Goal: Information Seeking & Learning: Learn about a topic

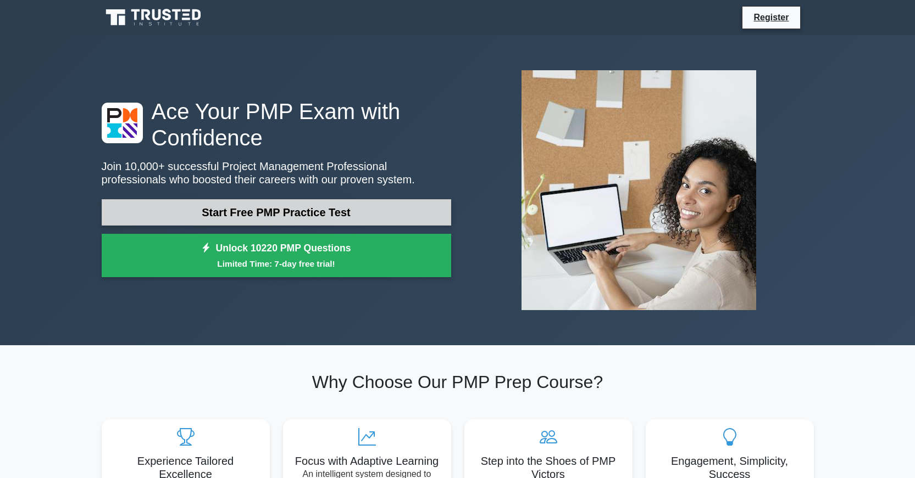
click at [414, 209] on link "Start Free PMP Practice Test" at bounding box center [276, 212] width 349 height 26
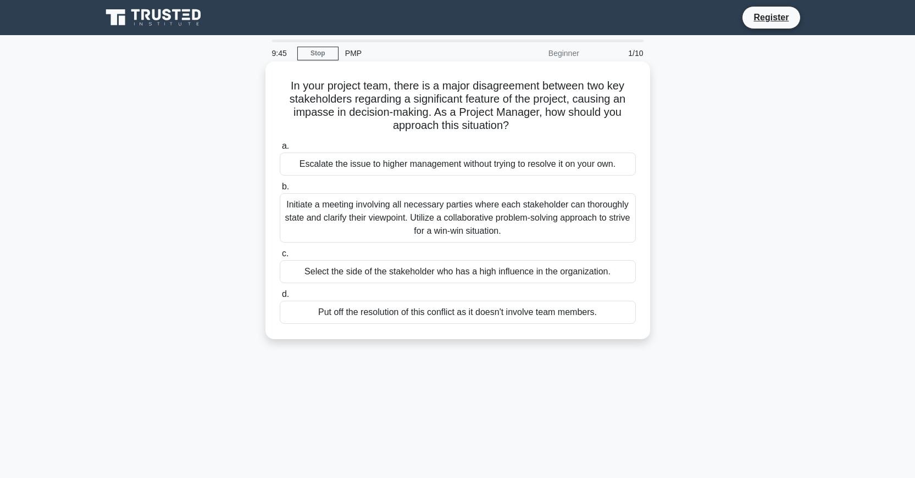
click at [520, 179] on div "a. Escalate the issue to higher management without trying to resolve it on your…" at bounding box center [457, 231] width 369 height 189
click at [336, 228] on div "Initiate a meeting involving all necessary parties where each stakeholder can t…" at bounding box center [458, 217] width 356 height 49
click at [280, 191] on input "b. Initiate a meeting involving all necessary parties where each stakeholder ca…" at bounding box center [280, 186] width 0 height 7
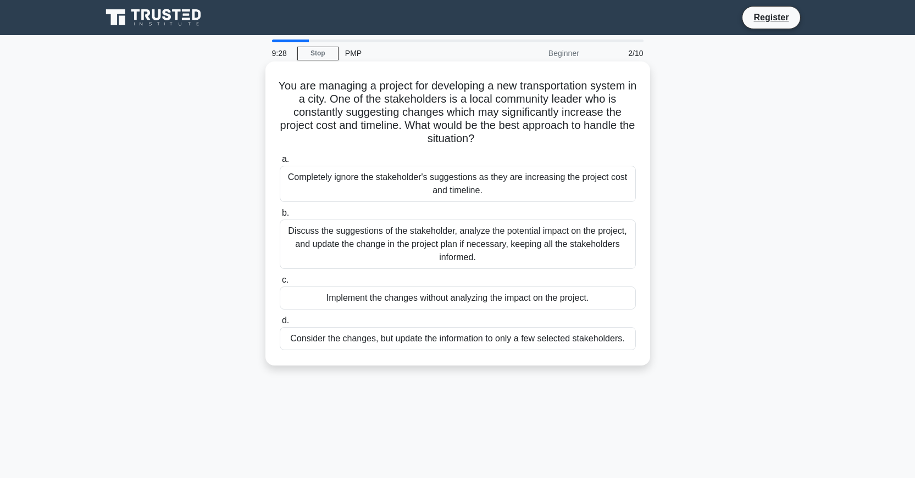
click at [377, 243] on div "Discuss the suggestions of the stakeholder, analyze the potential impact on the…" at bounding box center [458, 244] width 356 height 49
click at [280, 217] on input "b. Discuss the suggestions of the stakeholder, analyze the potential impact on …" at bounding box center [280, 213] width 0 height 7
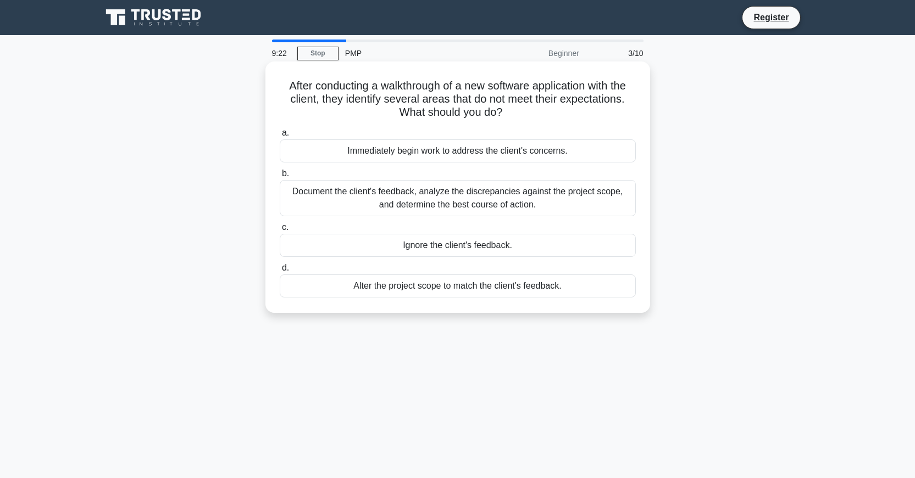
click at [418, 194] on div "Document the client's feedback, analyze the discrepancies against the project s…" at bounding box center [458, 198] width 356 height 36
click at [280, 177] on input "b. Document the client's feedback, analyze the discrepancies against the projec…" at bounding box center [280, 173] width 0 height 7
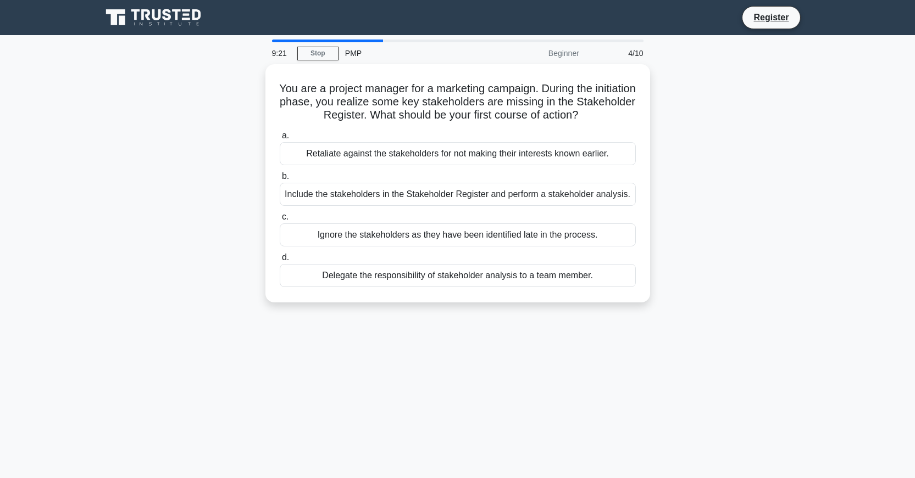
click at [418, 194] on div "Include the stakeholders in the Stakeholder Register and perform a stakeholder …" at bounding box center [458, 194] width 356 height 23
click at [280, 180] on input "b. Include the stakeholders in the Stakeholder Register and perform a stakehold…" at bounding box center [280, 176] width 0 height 7
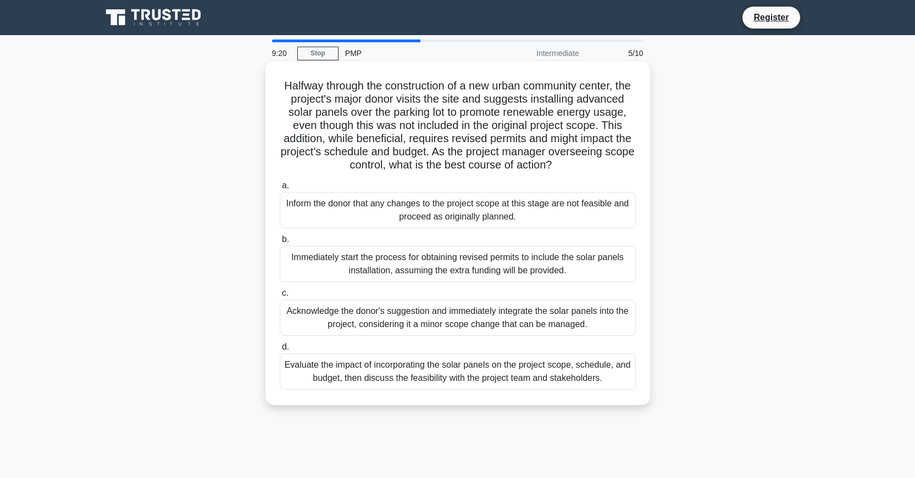
click at [391, 229] on div "Inform the donor that any changes to the project scope at this stage are not fe…" at bounding box center [458, 210] width 356 height 36
click at [280, 190] on input "a. Inform the donor that any changes to the project scope at this stage are not…" at bounding box center [280, 185] width 0 height 7
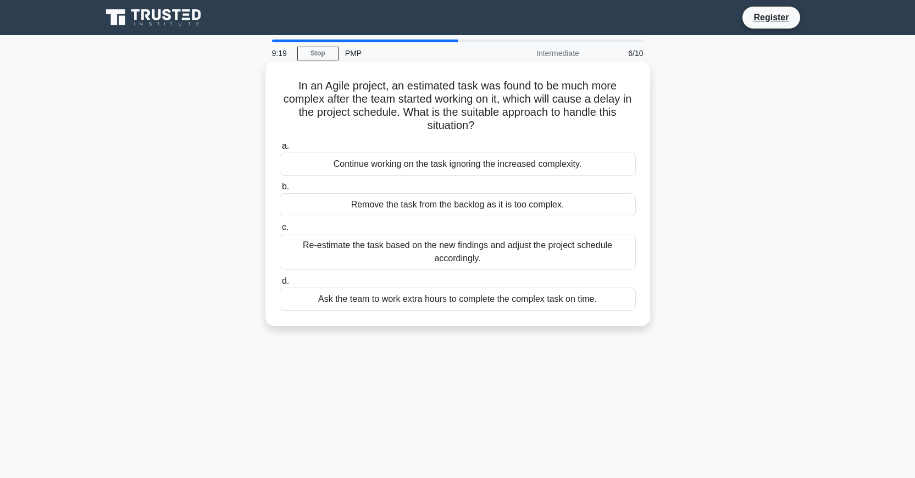
click at [381, 246] on div "Re-estimate the task based on the new findings and adjust the project schedule …" at bounding box center [458, 252] width 356 height 36
click at [280, 231] on input "c. Re-estimate the task based on the new findings and adjust the project schedu…" at bounding box center [280, 227] width 0 height 7
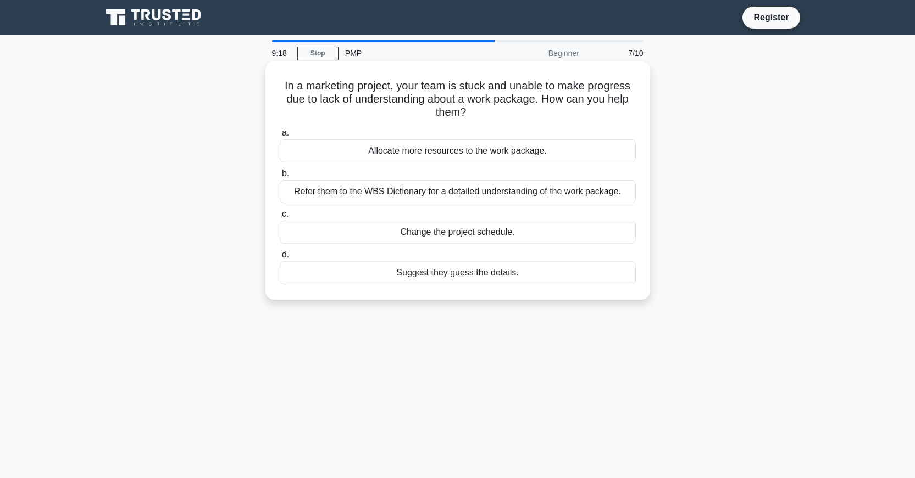
click at [363, 268] on div "Suggest they guess the details." at bounding box center [458, 272] width 356 height 23
click at [280, 259] on input "d. Suggest they guess the details." at bounding box center [280, 255] width 0 height 7
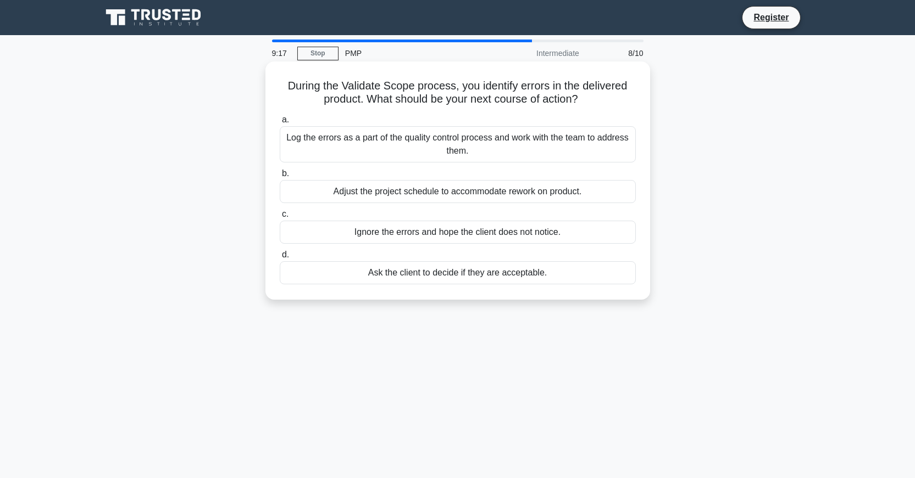
click at [385, 233] on div "Ignore the errors and hope the client does not notice." at bounding box center [458, 232] width 356 height 23
click at [280, 218] on input "c. Ignore the errors and hope the client does not notice." at bounding box center [280, 214] width 0 height 7
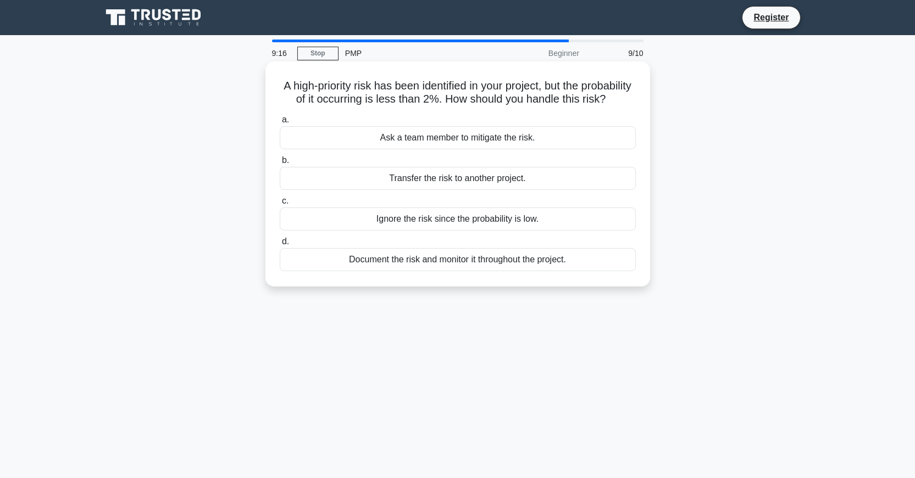
click at [413, 190] on div "Transfer the risk to another project." at bounding box center [458, 178] width 356 height 23
click at [280, 164] on input "b. Transfer the risk to another project." at bounding box center [280, 160] width 0 height 7
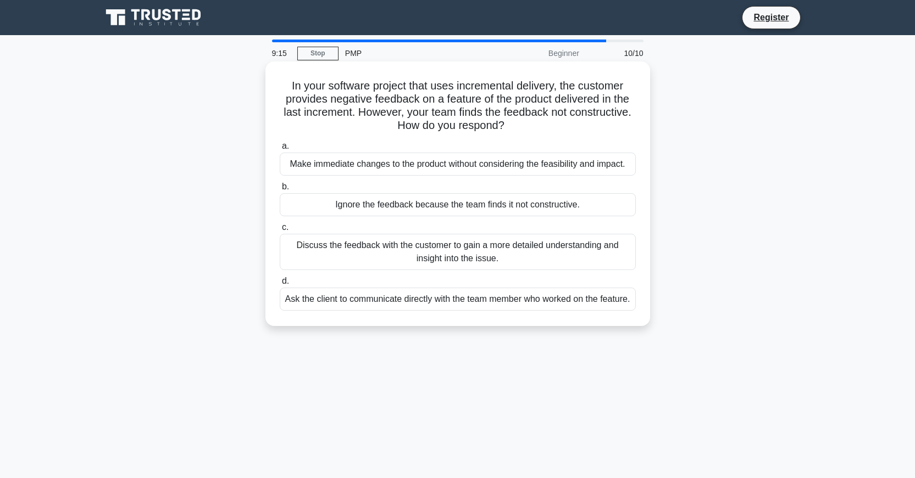
click at [411, 177] on div "a. Make immediate changes to the product without considering the feasibility an…" at bounding box center [457, 225] width 369 height 176
click at [411, 165] on div "Make immediate changes to the product without considering the feasibility and i…" at bounding box center [458, 164] width 356 height 23
click at [280, 150] on input "a. Make immediate changes to the product without considering the feasibility an…" at bounding box center [280, 146] width 0 height 7
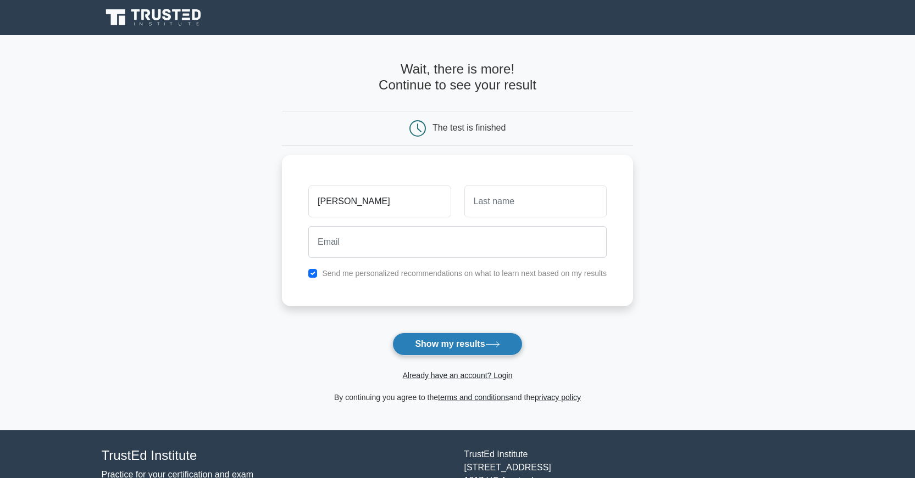
type input "[PERSON_NAME]"
click at [505, 352] on button "Show my results" at bounding box center [457, 344] width 130 height 23
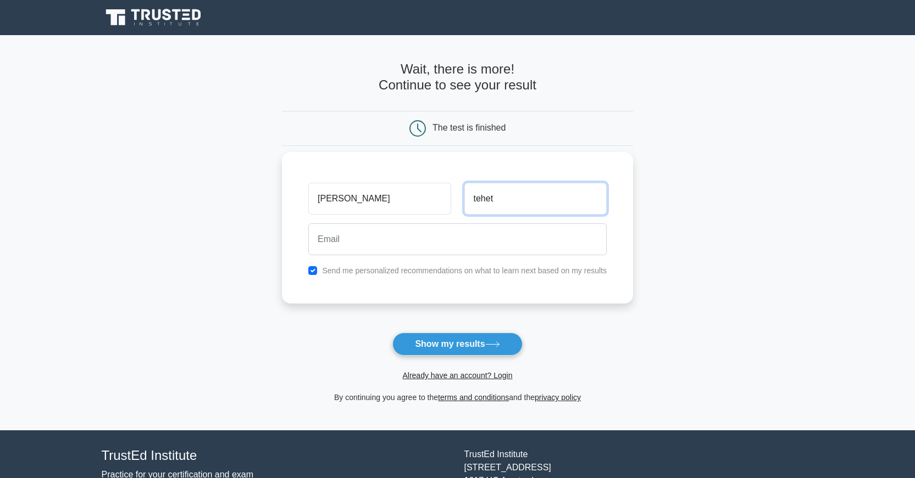
type input "tehet"
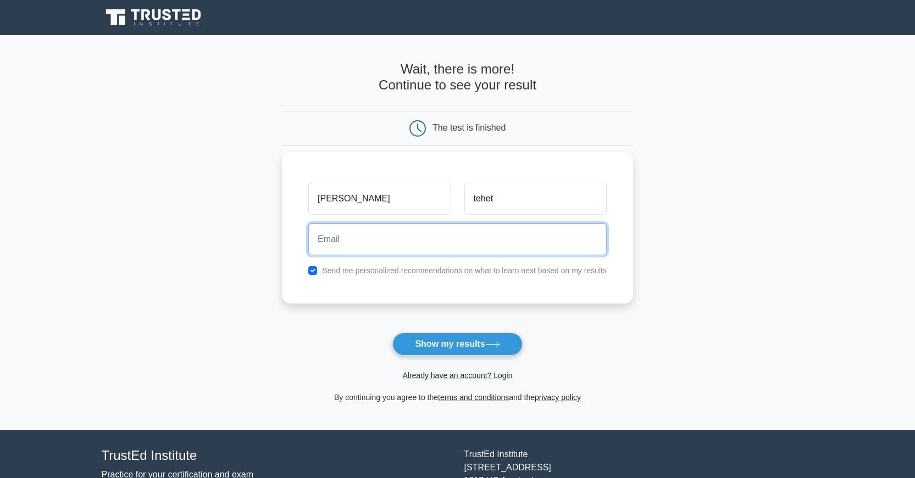
click at [333, 248] on input "email" at bounding box center [457, 240] width 298 height 32
click at [340, 268] on label "Send me personalized recommendations on what to learn next based on my results" at bounding box center [464, 270] width 285 height 9
click at [320, 275] on div "Send me personalized recommendations on what to learn next based on my results" at bounding box center [457, 270] width 311 height 13
click at [315, 270] on input "checkbox" at bounding box center [312, 270] width 9 height 9
checkbox input "false"
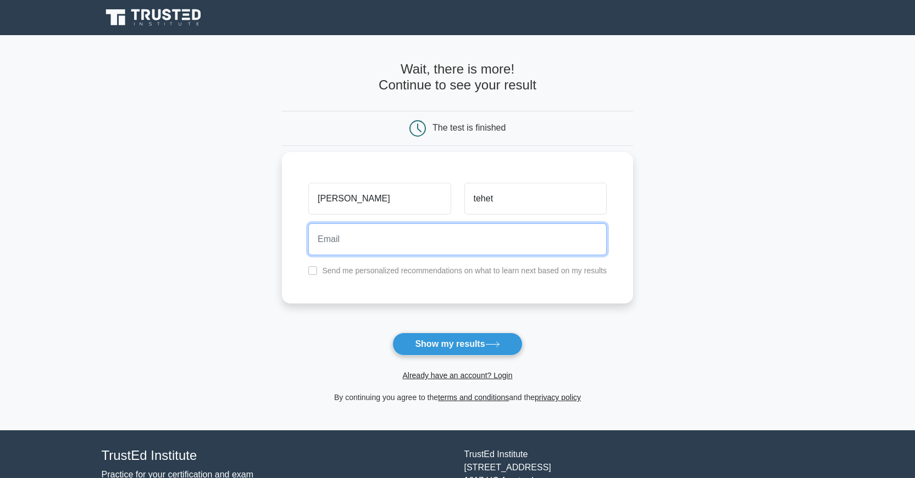
click at [326, 249] on input "email" at bounding box center [457, 240] width 298 height 32
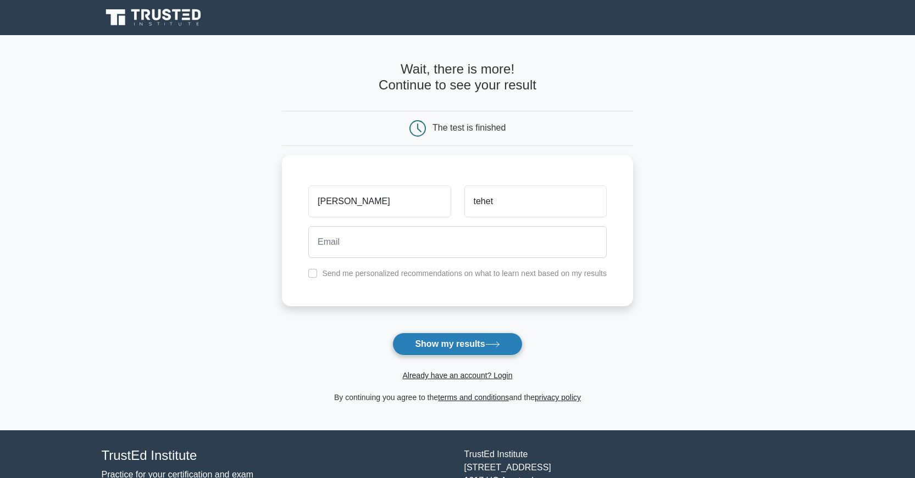
click at [435, 351] on button "Show my results" at bounding box center [457, 344] width 130 height 23
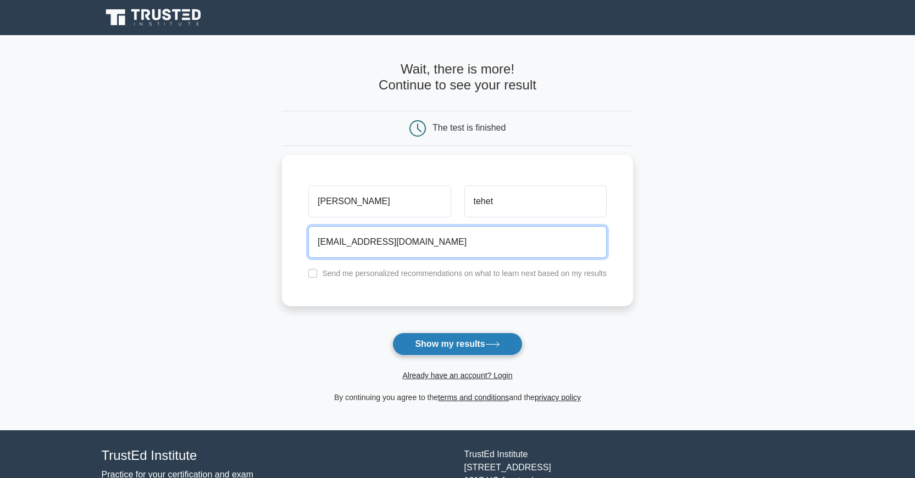
type input "[EMAIL_ADDRESS][DOMAIN_NAME]"
click at [472, 352] on button "Show my results" at bounding box center [457, 344] width 130 height 23
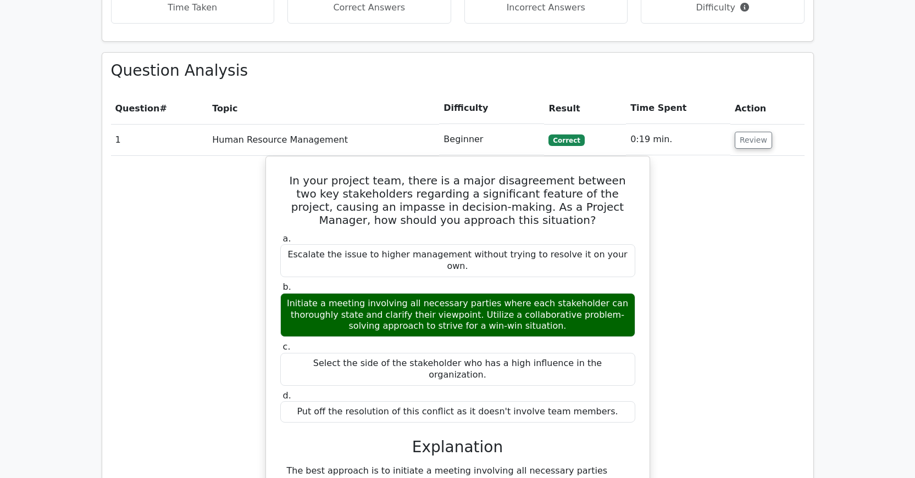
scroll to position [769, 0]
